Goal: Check status: Check status

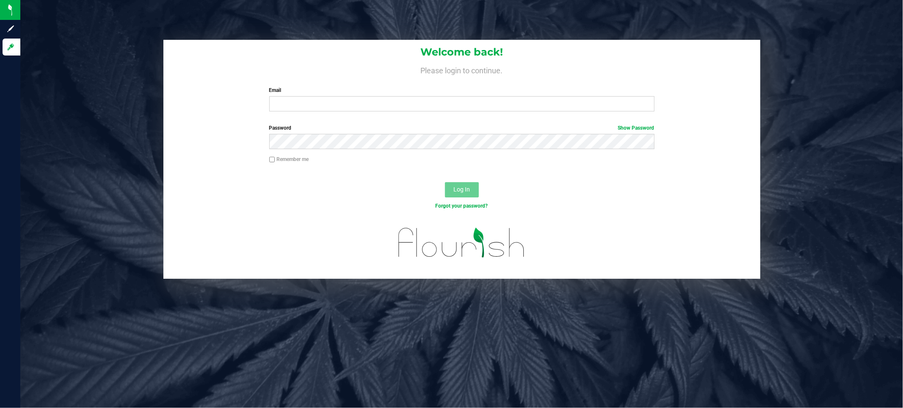
click at [340, 113] on div "Welcome back! Please login to continue. Email Required Please format your email…" at bounding box center [461, 79] width 597 height 78
click at [343, 106] on input "Email" at bounding box center [461, 103] width 385 height 15
type input "[EMAIL_ADDRESS][DOMAIN_NAME]"
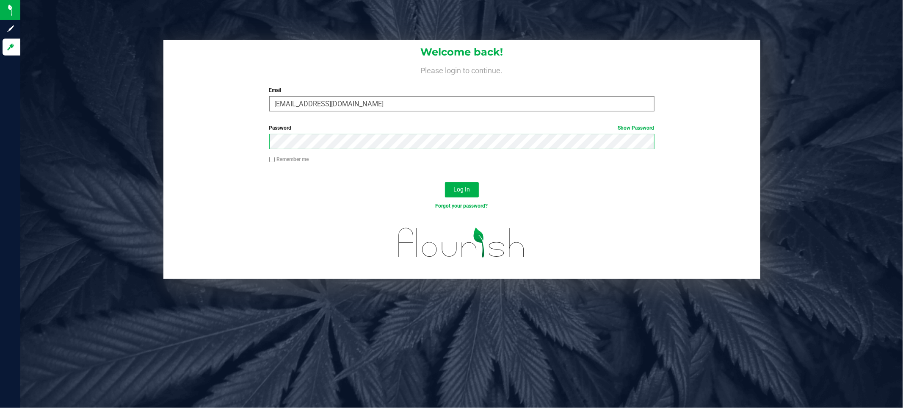
click at [445, 182] on button "Log In" at bounding box center [462, 189] width 34 height 15
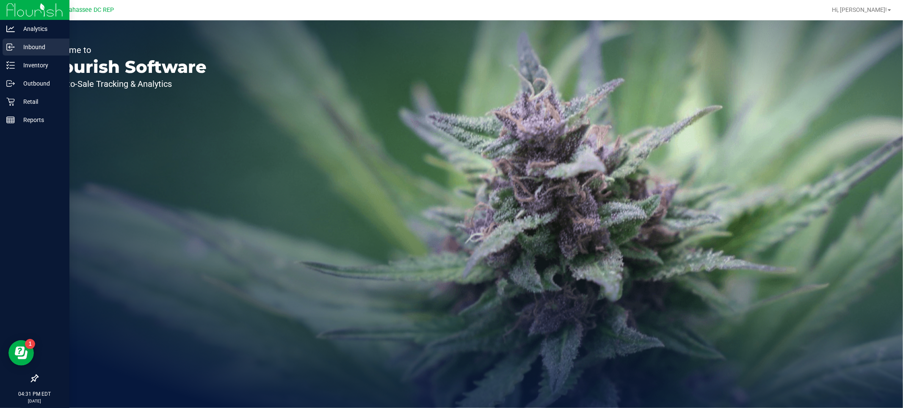
click at [18, 41] on div "Inbound" at bounding box center [36, 47] width 67 height 17
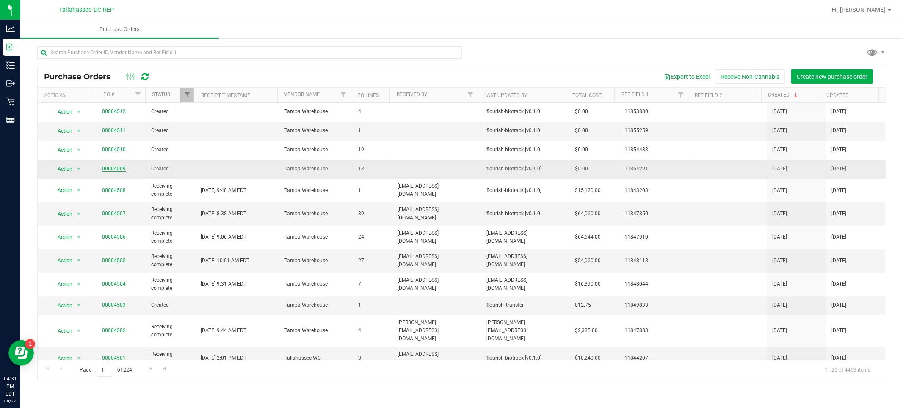
click at [113, 167] on link "00004509" at bounding box center [114, 169] width 24 height 6
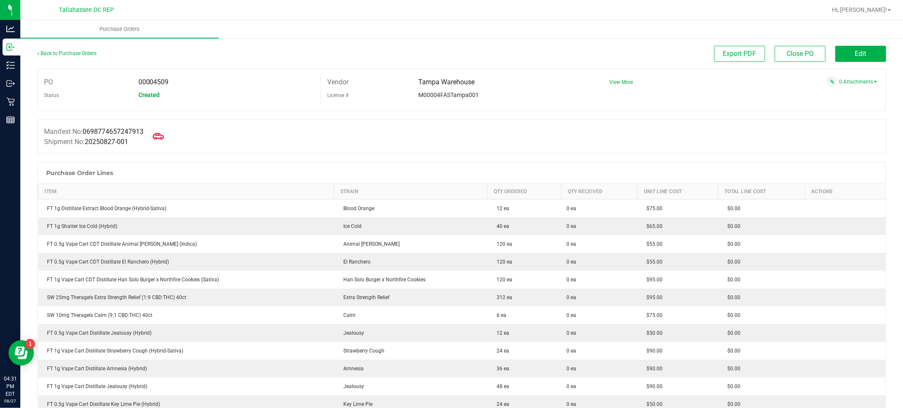
click at [157, 138] on icon at bounding box center [158, 136] width 11 height 11
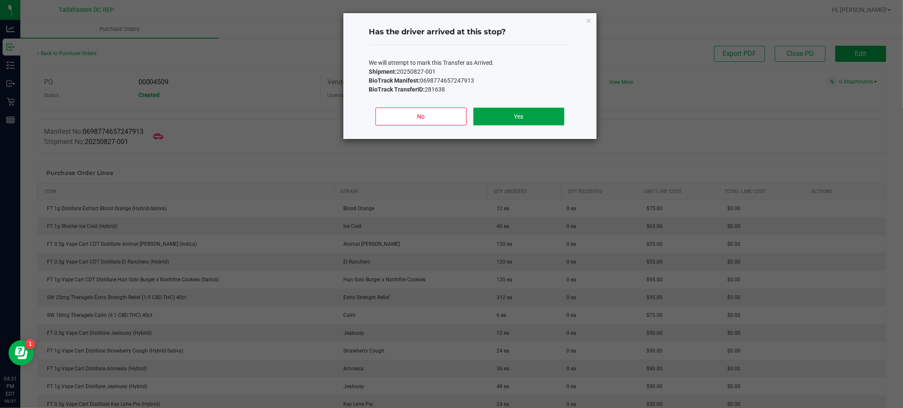
click at [528, 122] on button "Yes" at bounding box center [518, 117] width 91 height 18
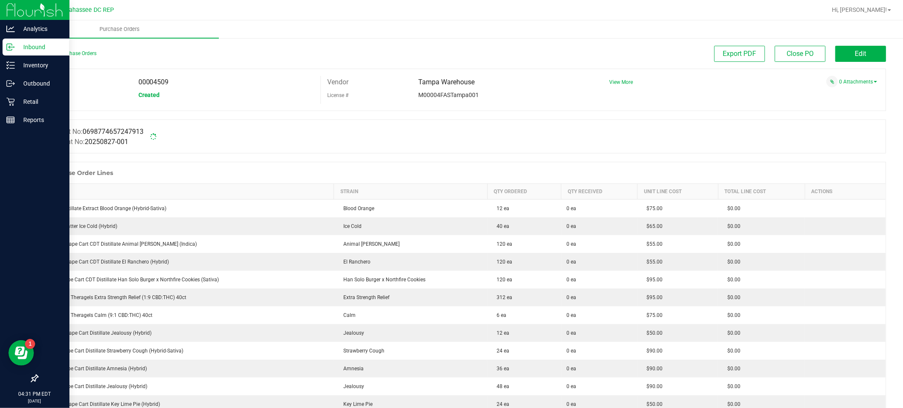
click at [15, 43] on p "Inbound" at bounding box center [40, 47] width 51 height 10
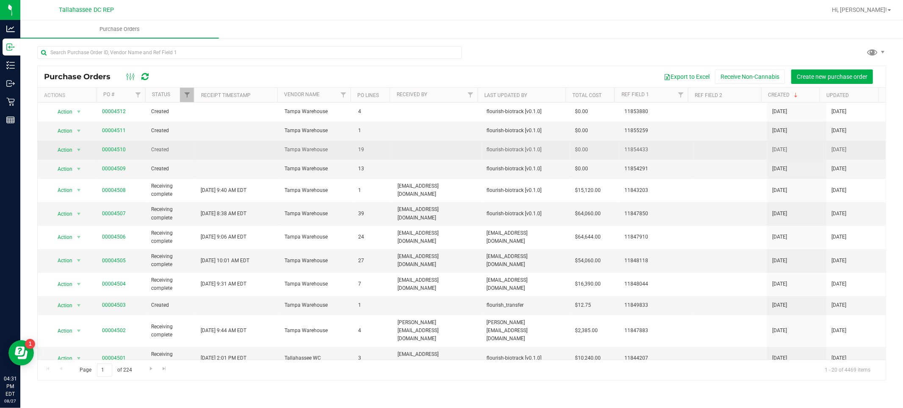
click at [113, 155] on td "00004510" at bounding box center [121, 150] width 49 height 19
click at [116, 151] on link "00004510" at bounding box center [114, 149] width 24 height 6
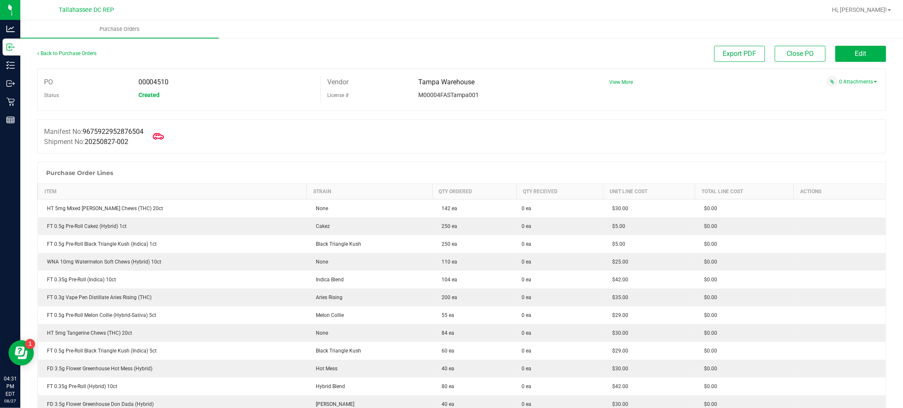
click at [160, 135] on icon at bounding box center [158, 136] width 11 height 11
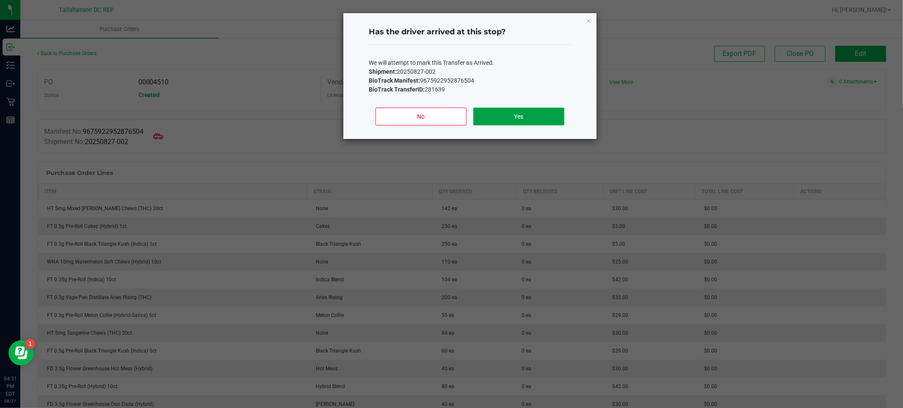
click at [486, 112] on button "Yes" at bounding box center [518, 117] width 91 height 18
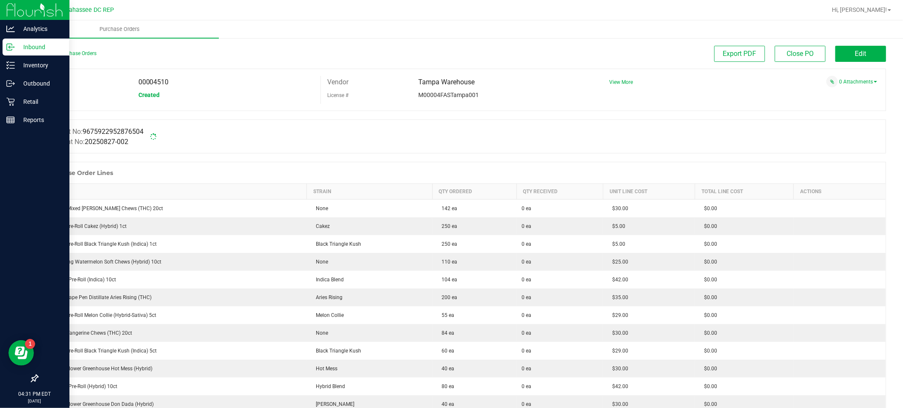
click at [17, 46] on p "Inbound" at bounding box center [40, 47] width 51 height 10
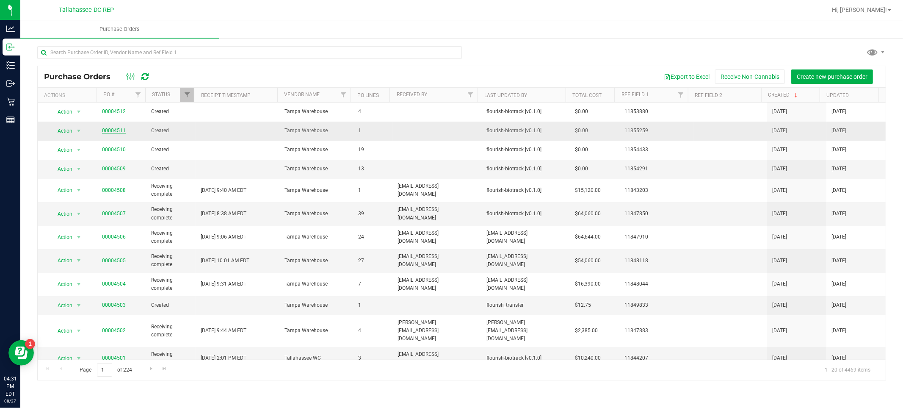
click at [113, 132] on link "00004511" at bounding box center [114, 130] width 24 height 6
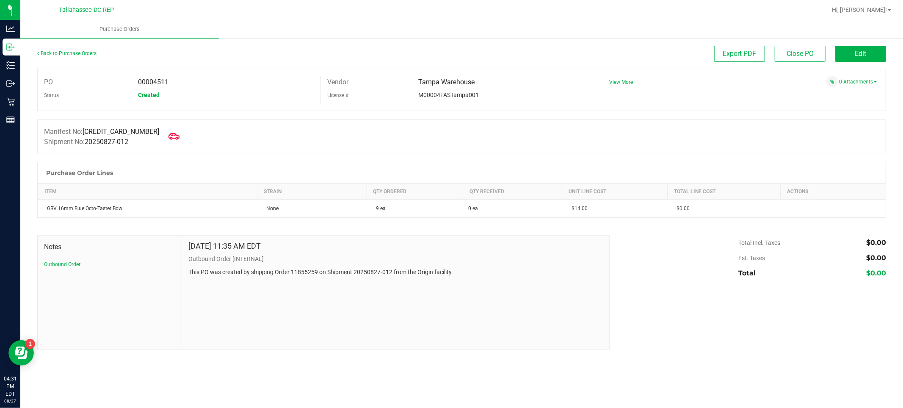
click at [168, 140] on icon at bounding box center [173, 136] width 11 height 11
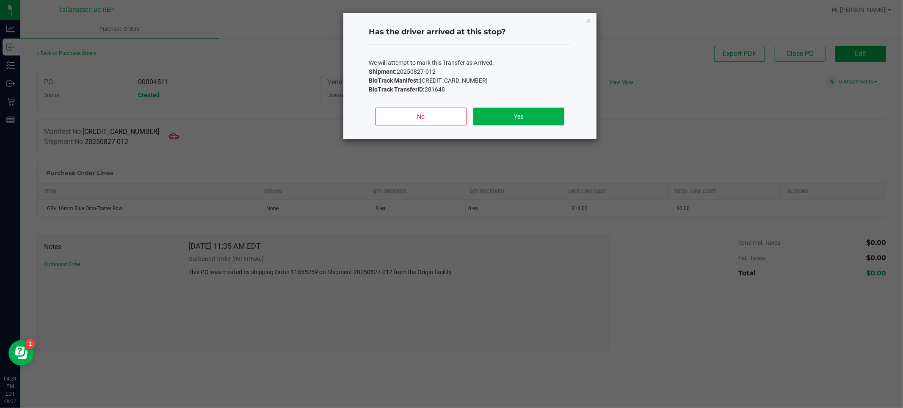
click at [497, 104] on div "No Yes" at bounding box center [470, 120] width 202 height 38
click at [497, 111] on button "Yes" at bounding box center [518, 117] width 91 height 18
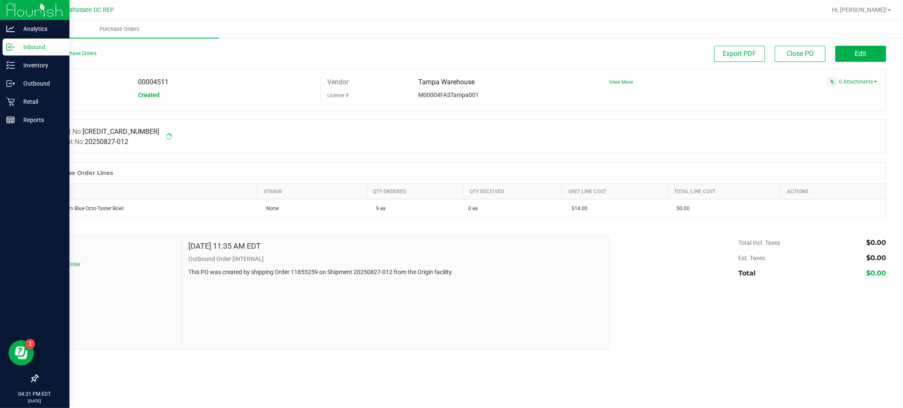
click at [14, 41] on div "Inbound" at bounding box center [36, 47] width 67 height 17
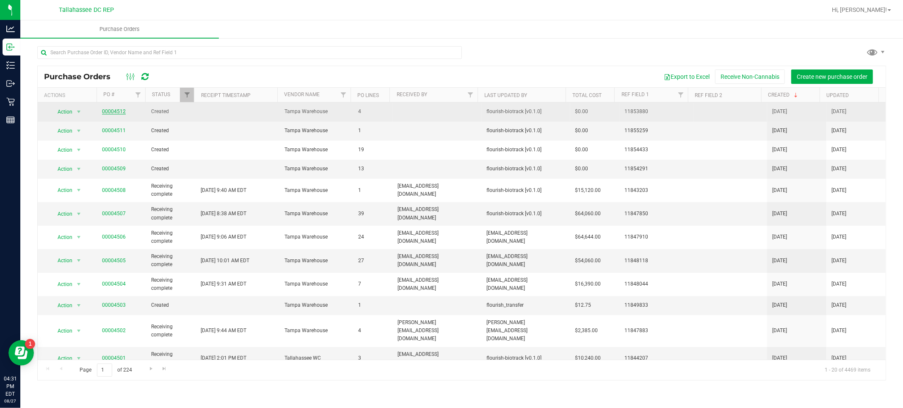
click at [112, 113] on link "00004512" at bounding box center [114, 111] width 24 height 6
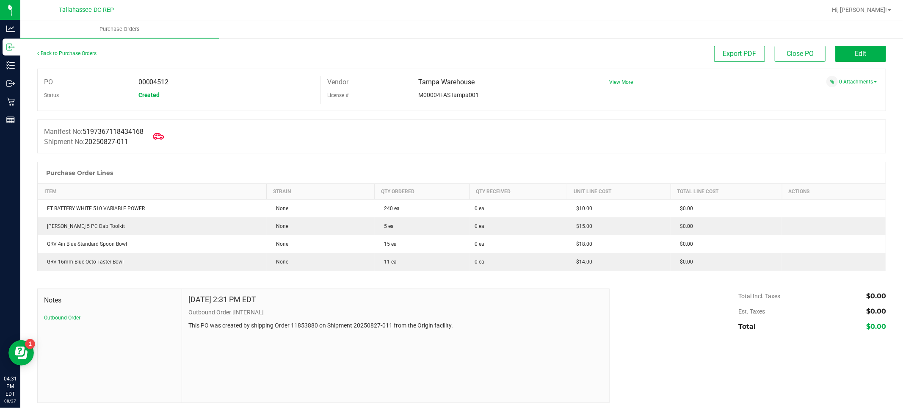
click at [161, 138] on icon at bounding box center [158, 136] width 11 height 6
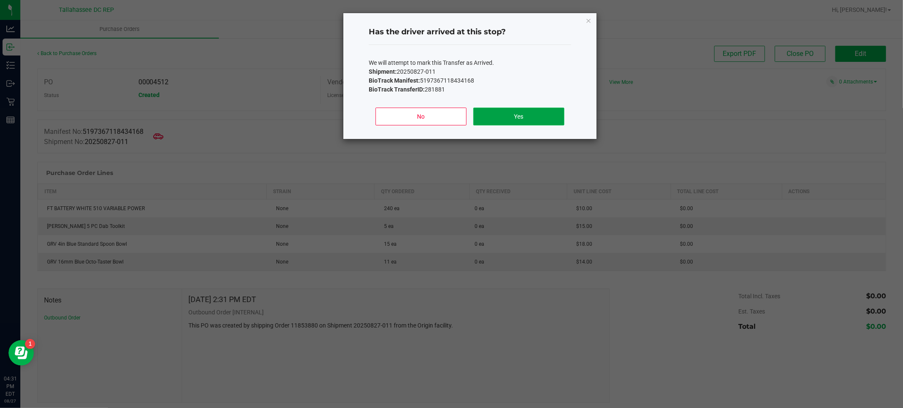
click at [511, 124] on button "Yes" at bounding box center [518, 117] width 91 height 18
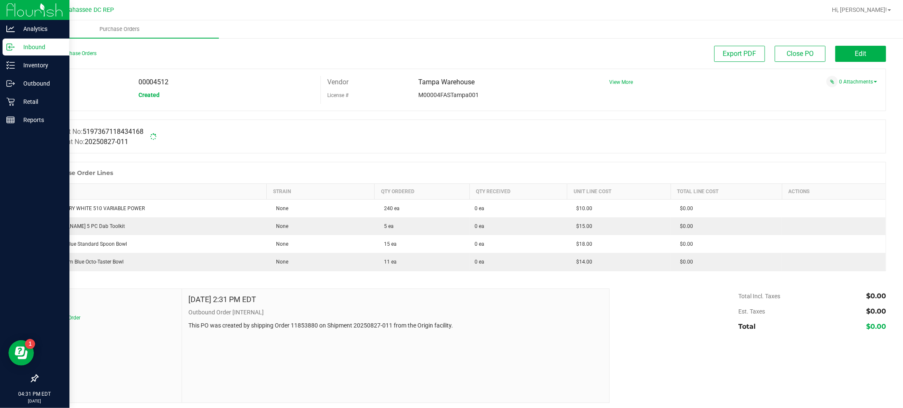
click at [15, 44] on p "Inbound" at bounding box center [40, 47] width 51 height 10
